Goal: Task Accomplishment & Management: Manage account settings

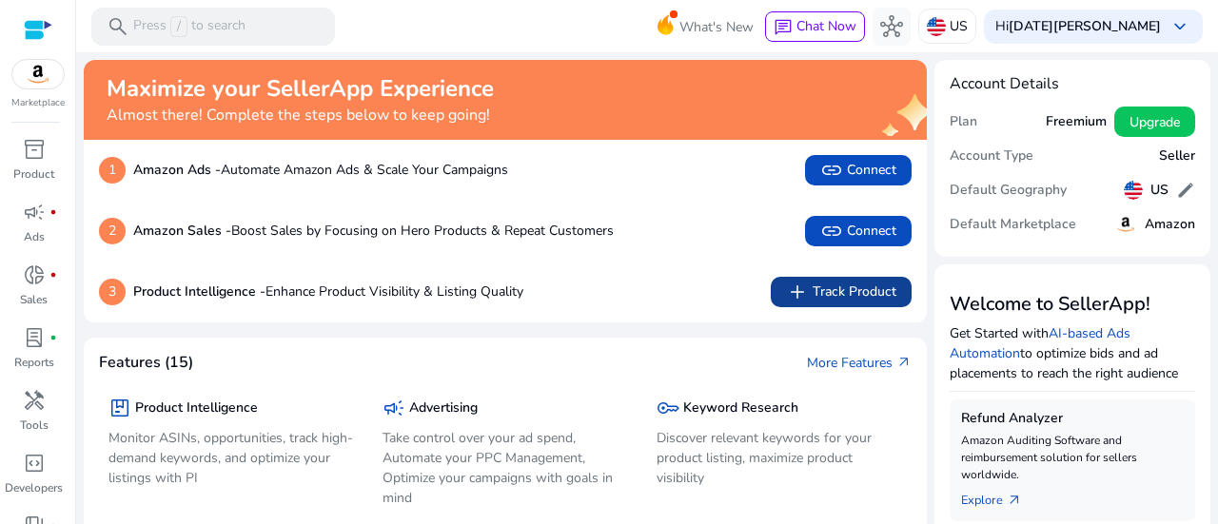
click at [787, 289] on span "add" at bounding box center [797, 292] width 23 height 23
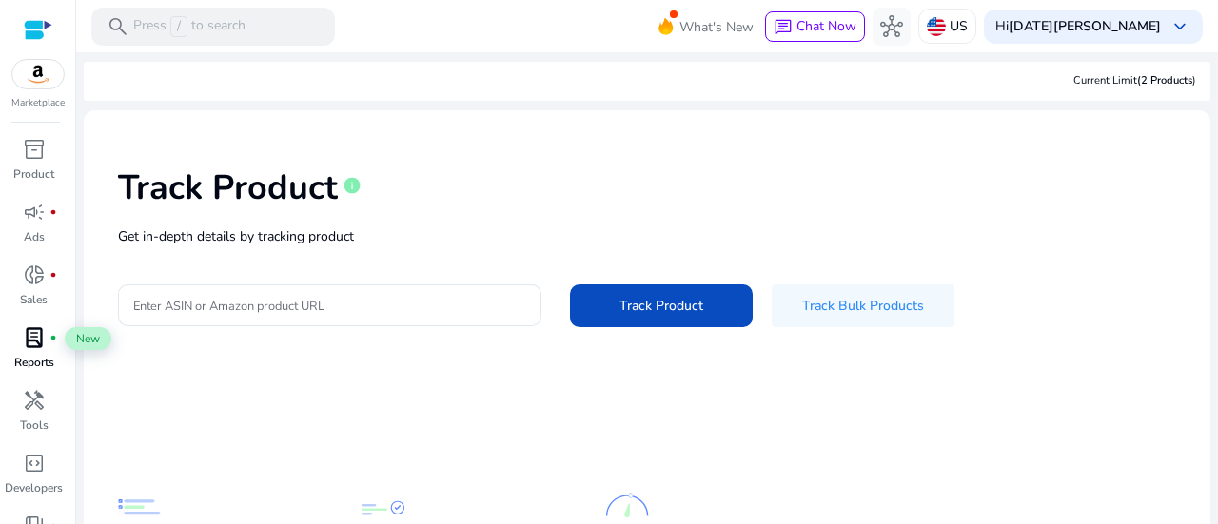
click at [35, 342] on span "lab_profile" at bounding box center [34, 337] width 23 height 23
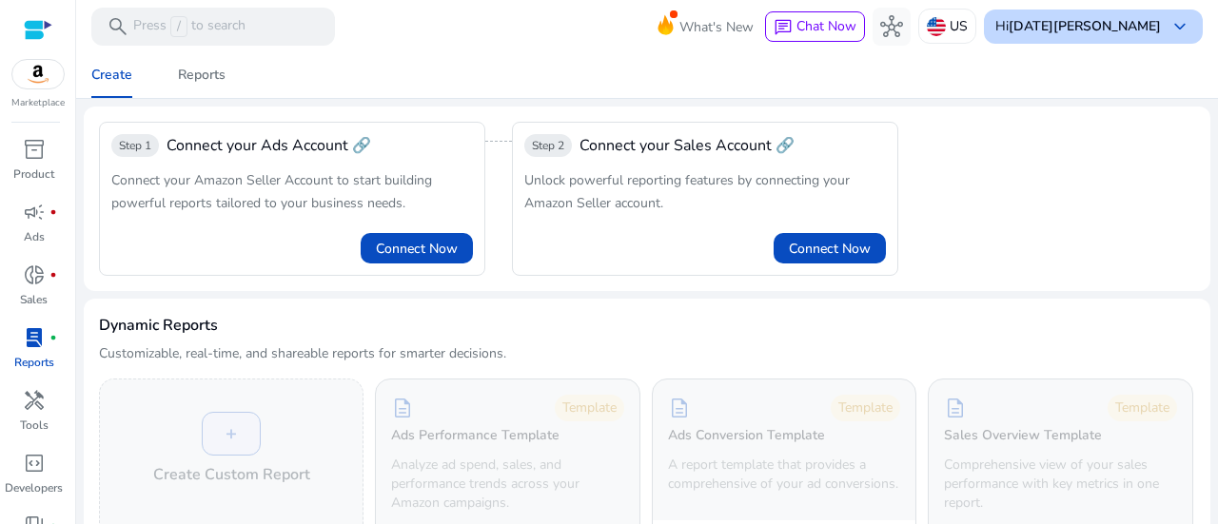
click at [1149, 17] on b "[DATE][PERSON_NAME]" at bounding box center [1085, 26] width 152 height 18
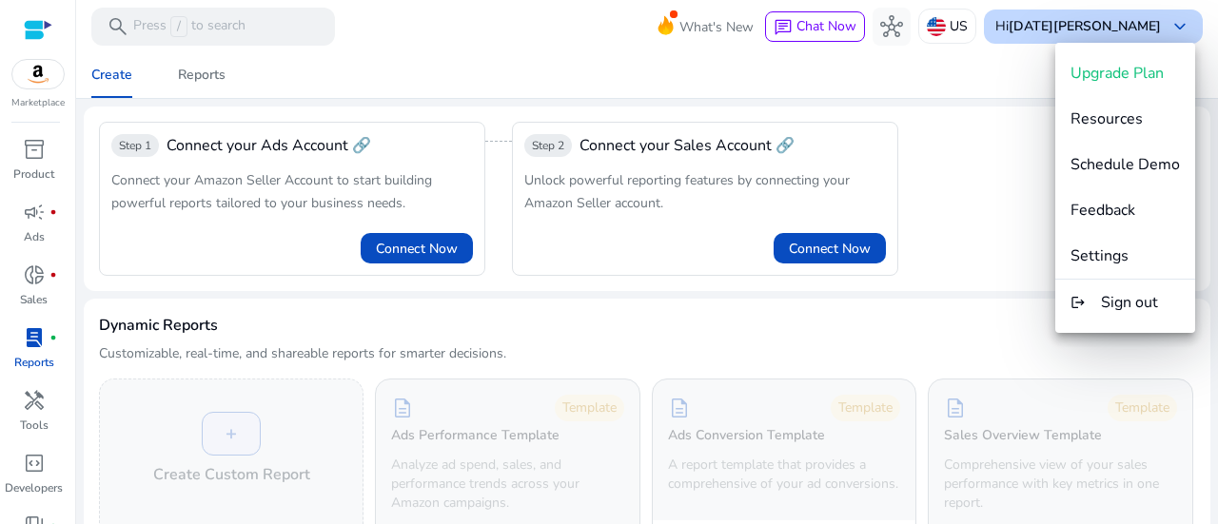
click at [1149, 17] on div at bounding box center [609, 262] width 1218 height 524
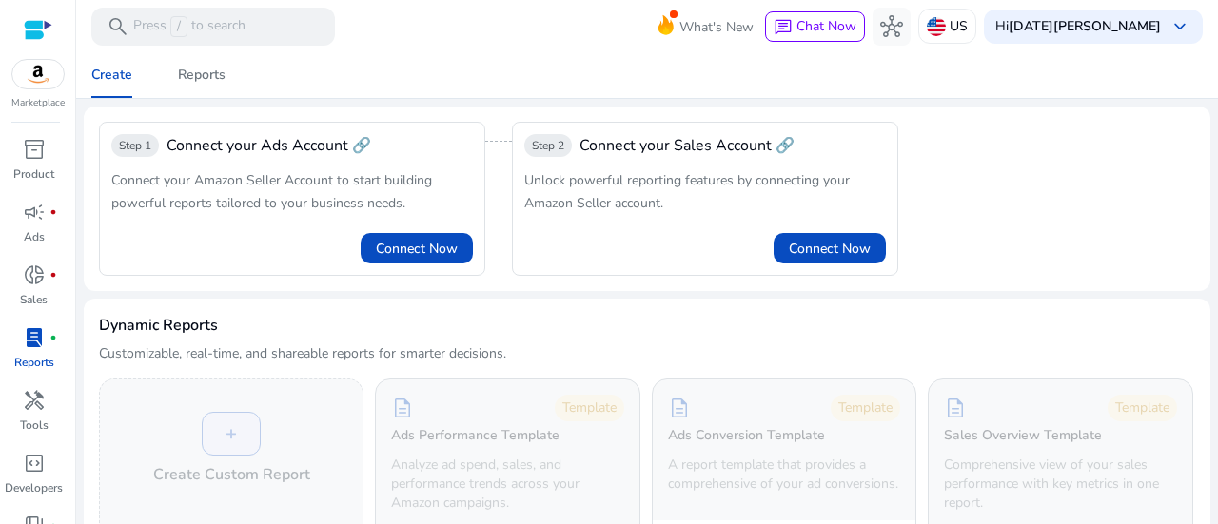
scroll to position [103, 0]
